Goal: Information Seeking & Learning: Find specific fact

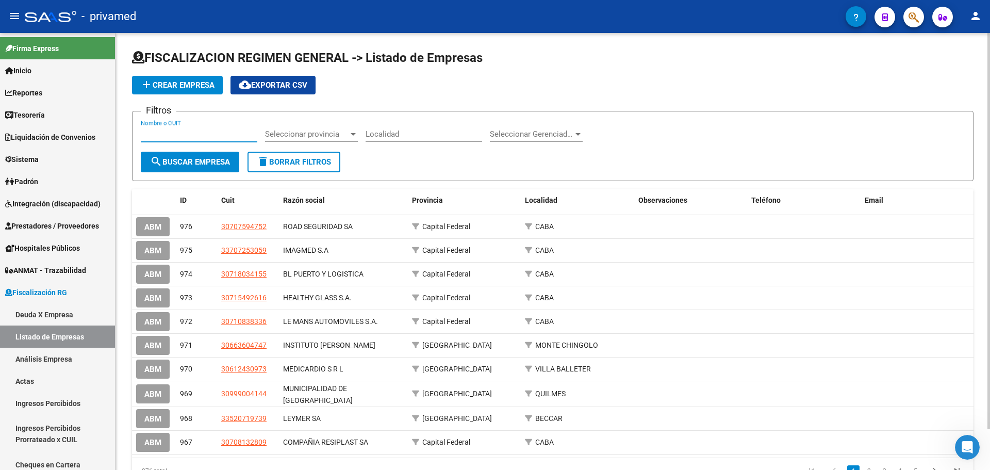
scroll to position [233, 0]
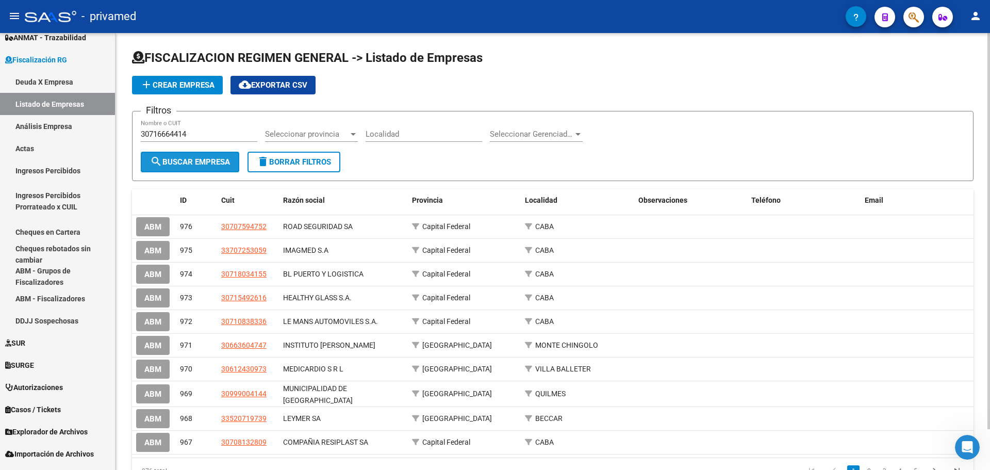
click at [163, 161] on span "search Buscar Empresa" at bounding box center [190, 161] width 80 height 9
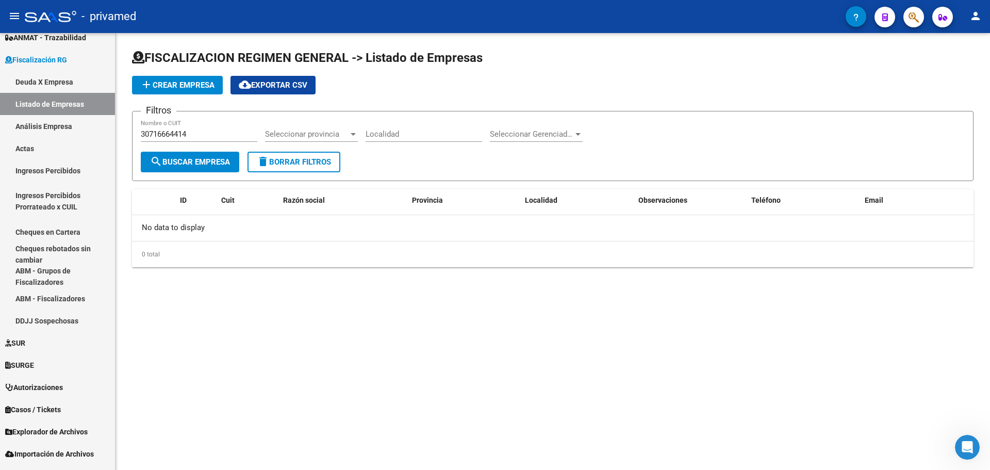
click at [199, 134] on input "30716664414" at bounding box center [199, 133] width 117 height 9
type input "30716661144"
click at [202, 158] on span "search Buscar Empresa" at bounding box center [190, 161] width 80 height 9
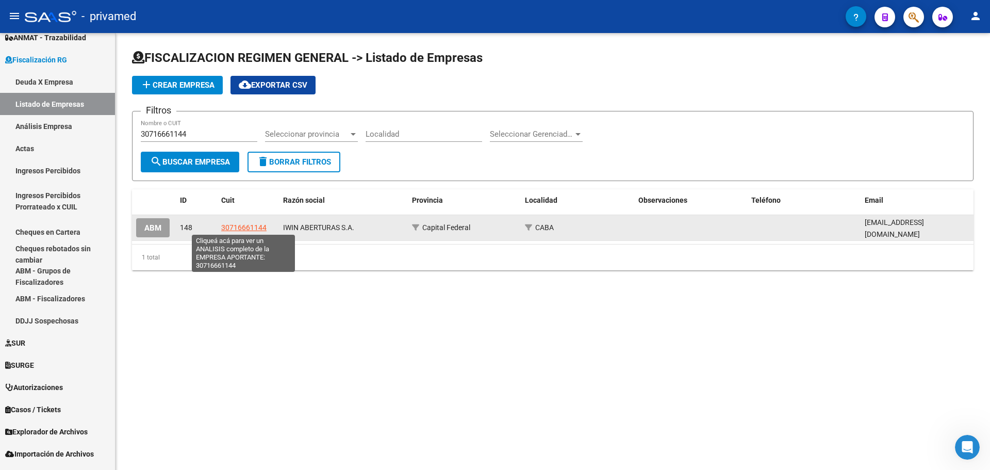
click at [243, 225] on span "30716661144" at bounding box center [243, 227] width 45 height 8
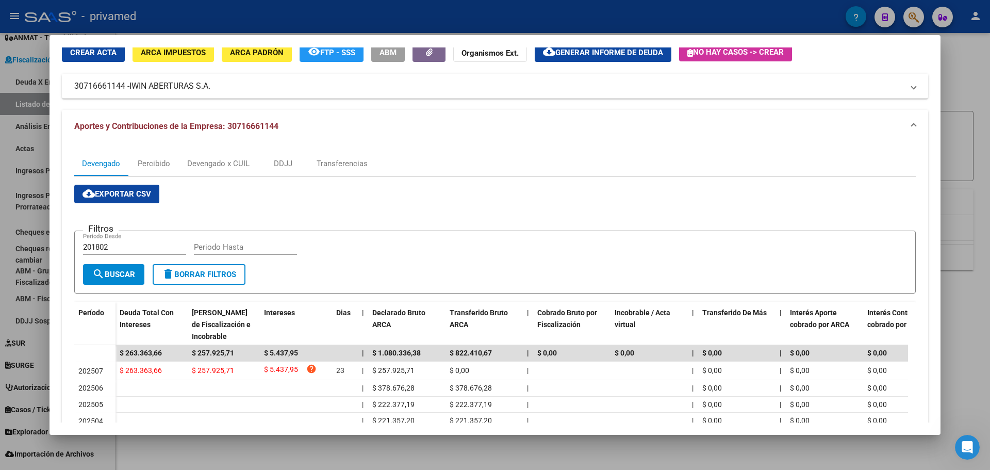
scroll to position [0, 0]
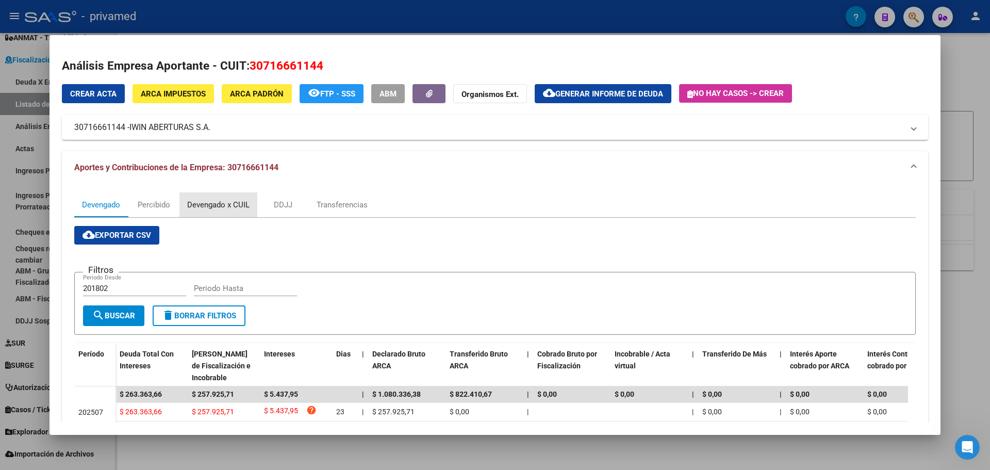
click at [201, 203] on div "Devengado x CUIL" at bounding box center [218, 204] width 62 height 11
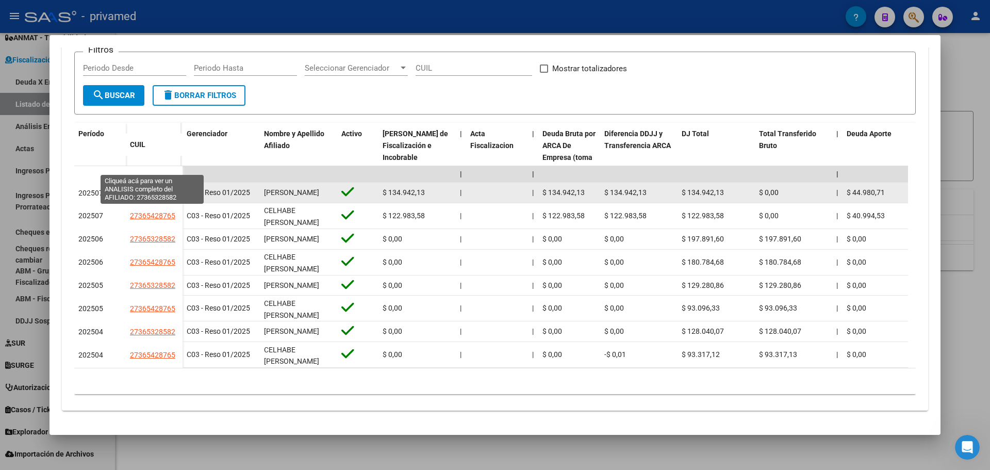
click at [163, 189] on span "27365328582" at bounding box center [152, 193] width 45 height 8
type textarea "27365328582"
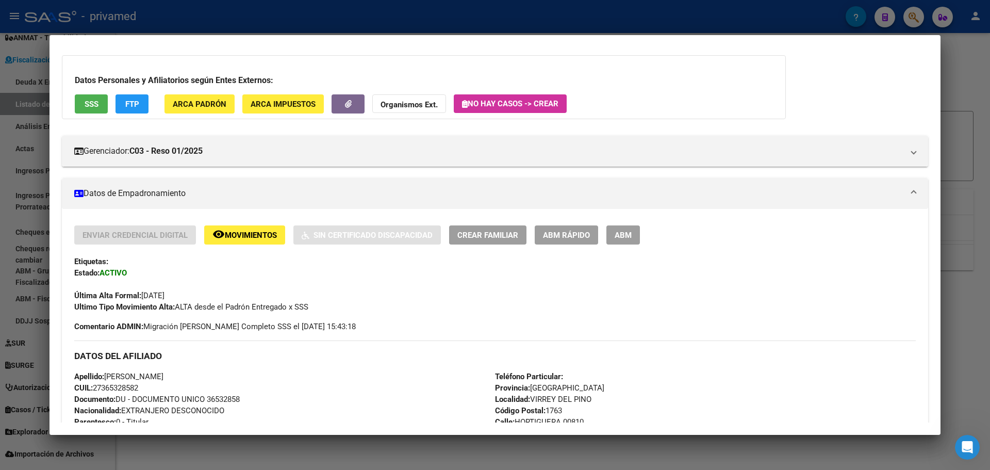
scroll to position [44, 0]
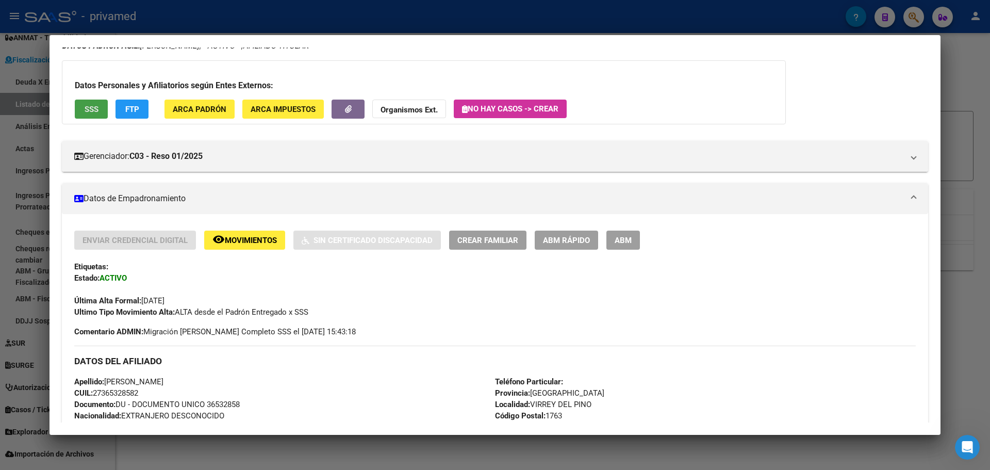
drag, startPoint x: 95, startPoint y: 109, endPoint x: 99, endPoint y: 113, distance: 6.2
click at [99, 113] on button "SSS" at bounding box center [91, 109] width 33 height 19
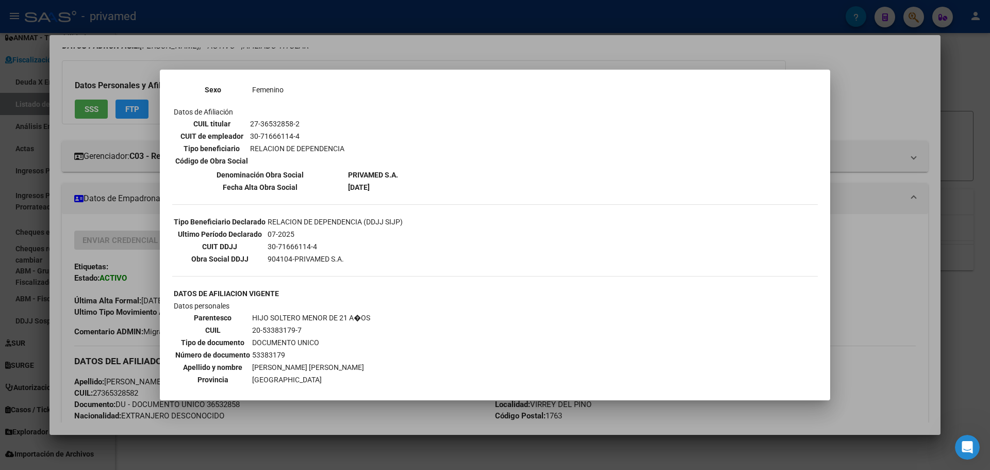
scroll to position [309, 0]
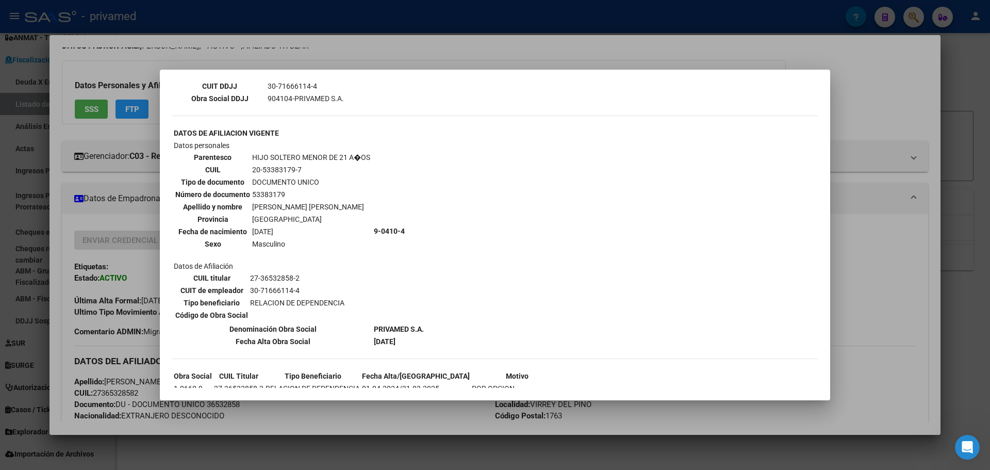
click at [180, 19] on div at bounding box center [495, 235] width 990 height 470
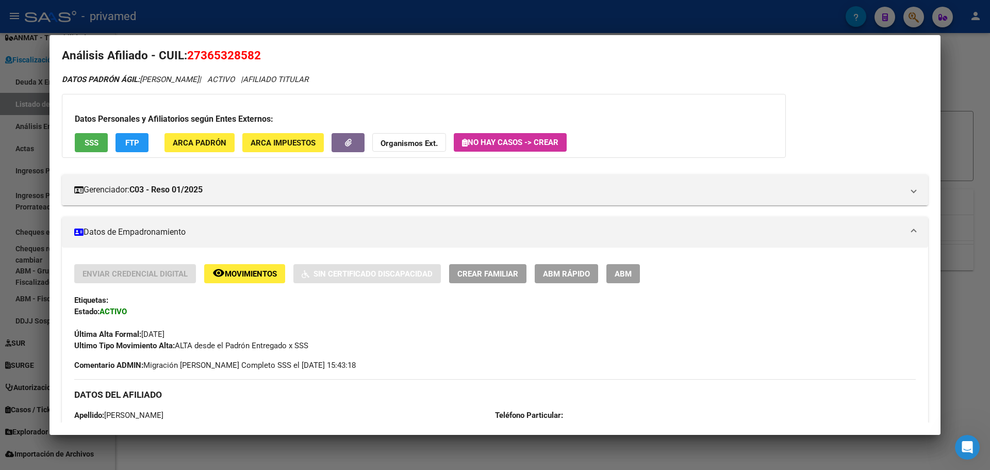
scroll to position [0, 0]
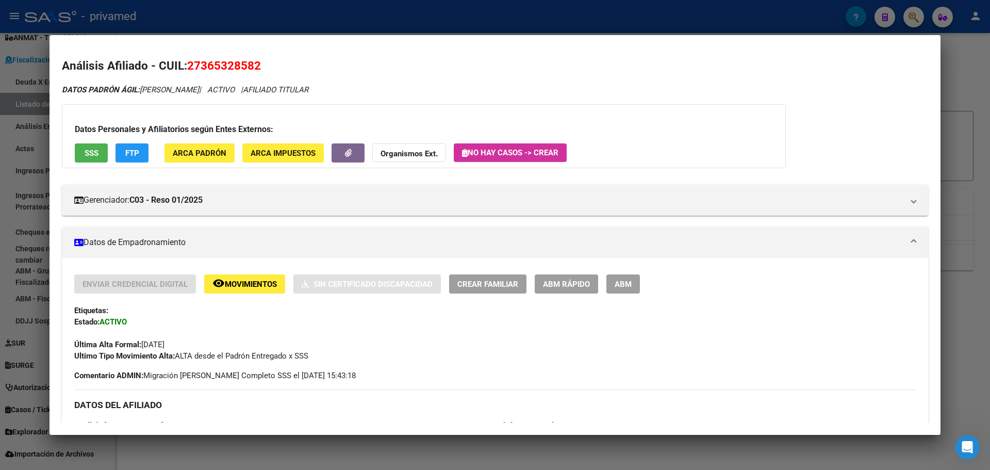
click at [213, 63] on span "27365328582" at bounding box center [224, 65] width 74 height 13
copy span "27365328582"
